Goal: Obtain resource: Obtain resource

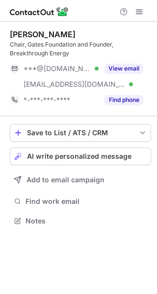
scroll to position [214, 157]
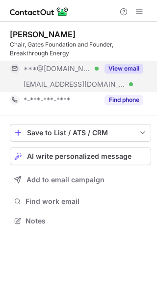
click at [108, 66] on button "View email" at bounding box center [123, 69] width 39 height 10
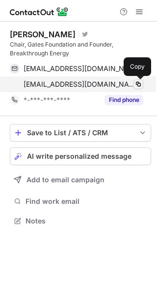
click at [138, 85] on span at bounding box center [138, 84] width 8 height 8
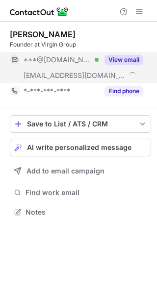
scroll to position [205, 157]
click at [127, 58] on button "View email" at bounding box center [123, 60] width 39 height 10
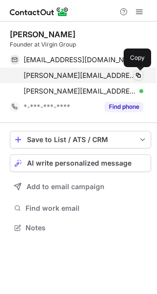
click at [140, 77] on span at bounding box center [138, 75] width 8 height 8
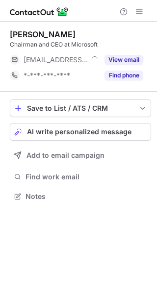
scroll to position [189, 157]
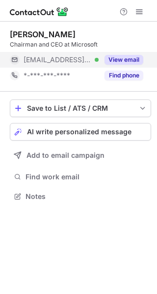
click at [140, 63] on button "View email" at bounding box center [123, 60] width 39 height 10
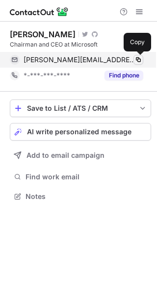
click at [137, 58] on span at bounding box center [138, 60] width 8 height 8
